Goal: Book appointment/travel/reservation

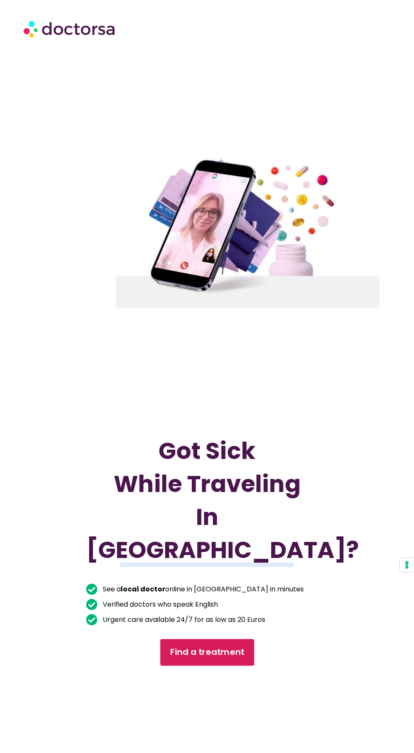
click at [222, 658] on span "Find a treatment" at bounding box center [207, 652] width 74 height 12
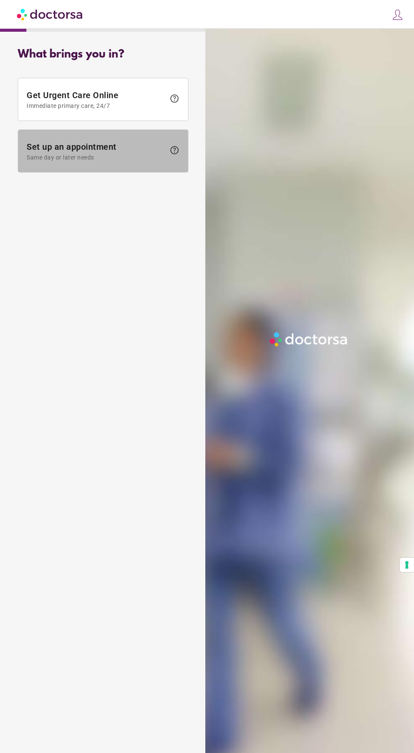
click at [107, 140] on span at bounding box center [103, 151] width 170 height 42
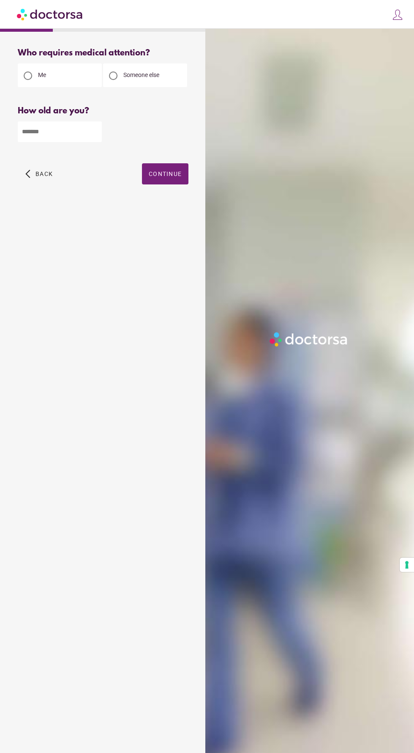
click at [324, 349] on img at bounding box center [309, 339] width 83 height 19
click at [169, 175] on span "Continue" at bounding box center [165, 173] width 33 height 7
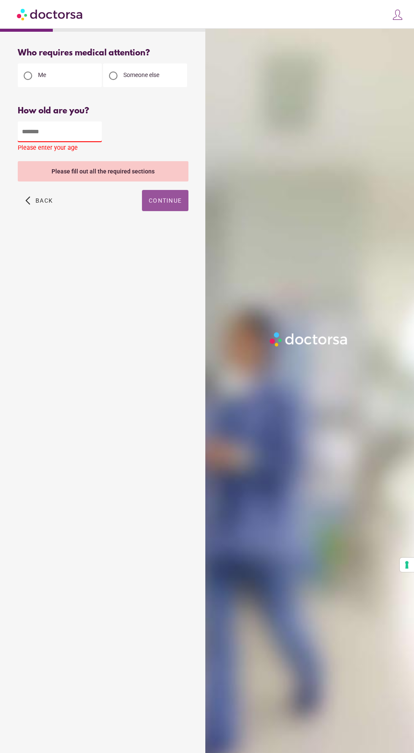
click at [70, 129] on input "number" at bounding box center [60, 131] width 84 height 21
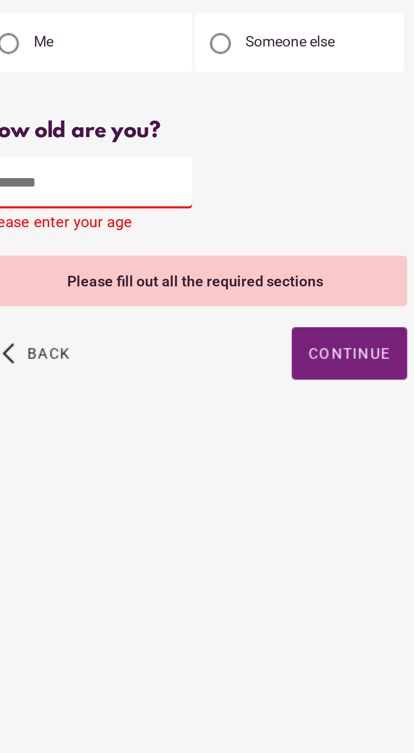
scroll to position [2, 0]
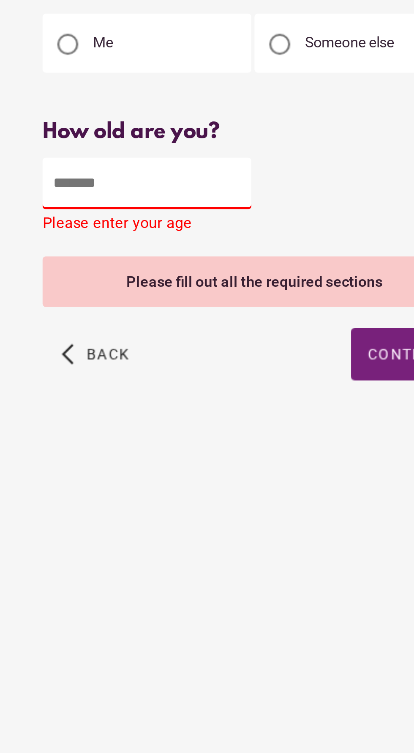
click at [79, 131] on input "number" at bounding box center [60, 131] width 84 height 21
click at [50, 161] on div "Please fill out all the required sections" at bounding box center [103, 171] width 171 height 20
click at [71, 132] on input "number" at bounding box center [60, 131] width 84 height 21
click at [53, 161] on div "Please fill out all the required sections" at bounding box center [103, 171] width 171 height 20
click at [70, 134] on input "number" at bounding box center [60, 131] width 84 height 21
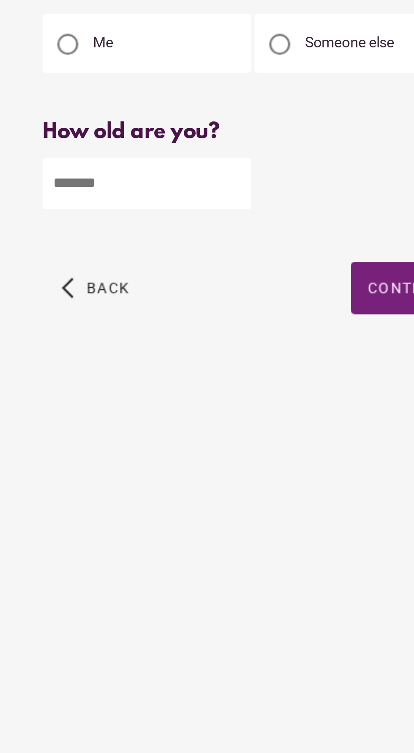
type input "**"
click at [91, 230] on div "What brings you in? Get Urgent Care Online Immediate primary care, 24/7 help Se…" at bounding box center [103, 387] width 198 height 692
click at [153, 174] on span "Continue" at bounding box center [165, 173] width 33 height 7
